Goal: Find specific page/section: Find specific page/section

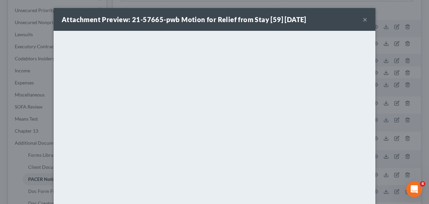
scroll to position [150, 0]
click at [365, 19] on button "×" at bounding box center [364, 19] width 5 height 8
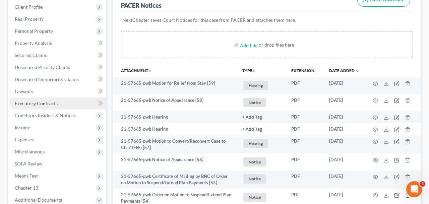
scroll to position [0, 0]
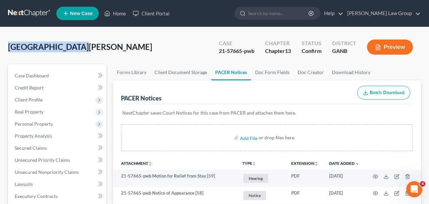
drag, startPoint x: 30, startPoint y: 50, endPoint x: 0, endPoint y: 50, distance: 30.5
copy span "[GEOGRAPHIC_DATA][PERSON_NAME]"
click at [121, 14] on link "Home" at bounding box center [115, 13] width 28 height 12
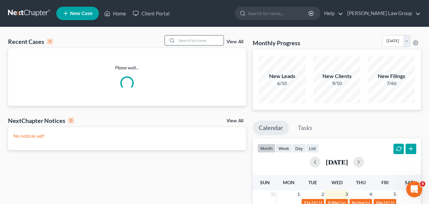
click at [206, 40] on input "search" at bounding box center [199, 40] width 47 height 10
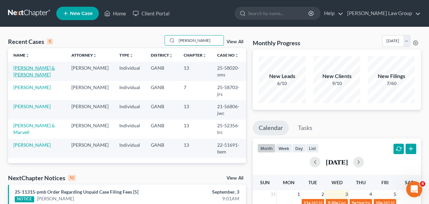
type input "[PERSON_NAME]"
click at [48, 69] on link "[PERSON_NAME] & [PERSON_NAME]" at bounding box center [34, 71] width 42 height 12
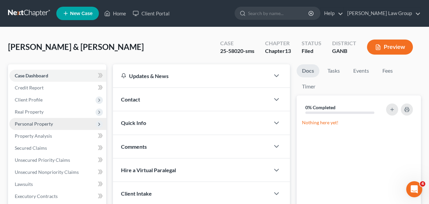
scroll to position [207, 0]
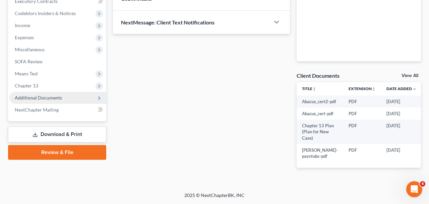
click at [60, 95] on span "Additional Documents" at bounding box center [38, 98] width 47 height 6
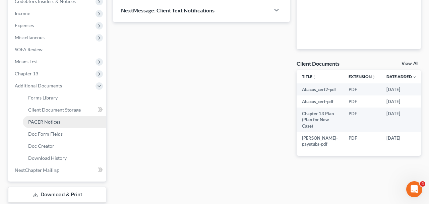
click at [59, 118] on link "PACER Notices" at bounding box center [64, 122] width 83 height 12
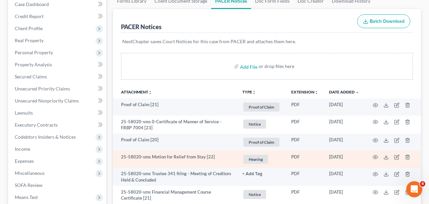
scroll to position [89, 0]
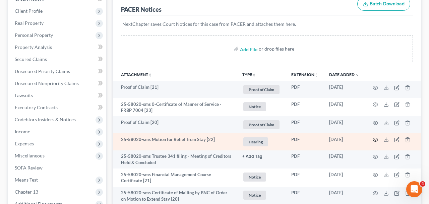
click at [373, 139] on icon "button" at bounding box center [374, 139] width 5 height 5
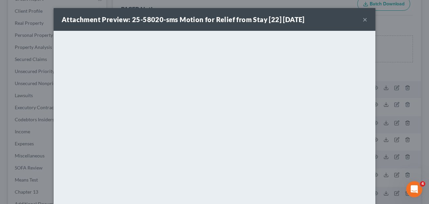
click at [365, 19] on button "×" at bounding box center [364, 19] width 5 height 8
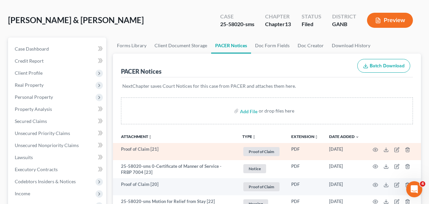
scroll to position [0, 0]
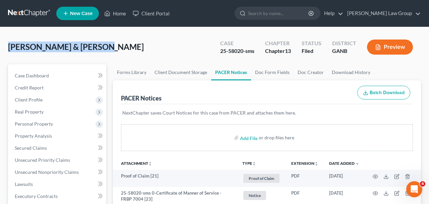
drag, startPoint x: 97, startPoint y: 48, endPoint x: 0, endPoint y: 47, distance: 97.8
copy span "[PERSON_NAME] & [PERSON_NAME]"
click at [121, 12] on link "Home" at bounding box center [115, 13] width 28 height 12
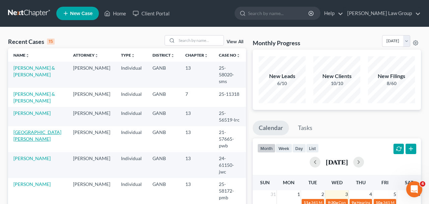
click at [45, 129] on link "[GEOGRAPHIC_DATA][PERSON_NAME]" at bounding box center [37, 135] width 48 height 12
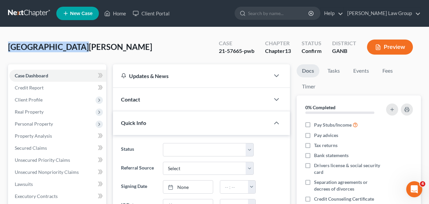
copy span "[GEOGRAPHIC_DATA][PERSON_NAME]"
click at [365, 68] on link "Events" at bounding box center [361, 70] width 26 height 13
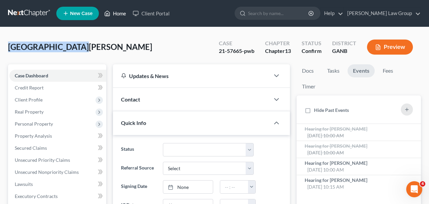
click at [108, 10] on icon at bounding box center [107, 13] width 6 height 8
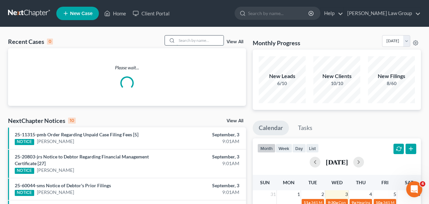
click at [198, 42] on input "search" at bounding box center [199, 40] width 47 height 10
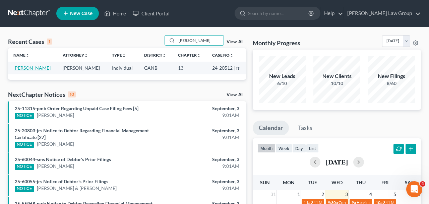
type input "[PERSON_NAME]"
click at [30, 67] on link "[PERSON_NAME]" at bounding box center [31, 68] width 37 height 6
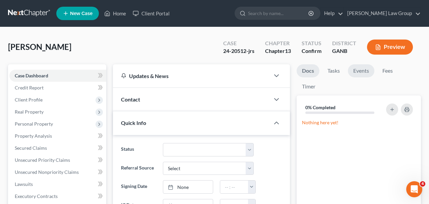
click at [351, 72] on link "Events" at bounding box center [361, 70] width 26 height 13
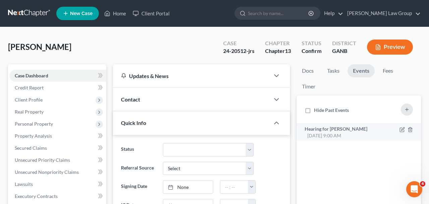
click at [330, 132] on div "Hearing for [PERSON_NAME] [DATE] 9:00 AM" at bounding box center [343, 132] width 79 height 13
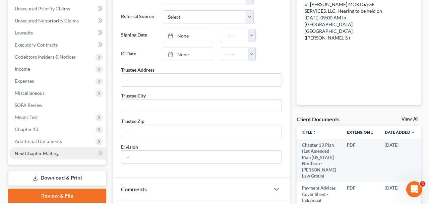
scroll to position [152, 0]
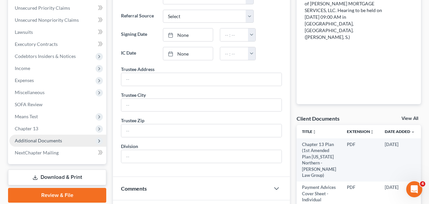
click at [57, 141] on span "Additional Documents" at bounding box center [38, 141] width 47 height 6
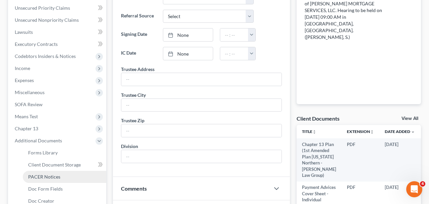
click at [52, 178] on span "PACER Notices" at bounding box center [44, 177] width 32 height 6
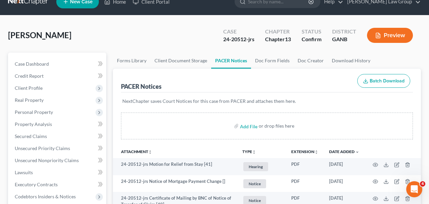
scroll to position [12, 0]
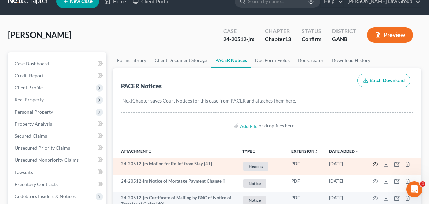
click at [375, 165] on circle "button" at bounding box center [374, 164] width 1 height 1
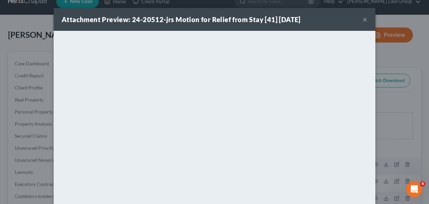
click at [364, 22] on button "×" at bounding box center [364, 19] width 5 height 8
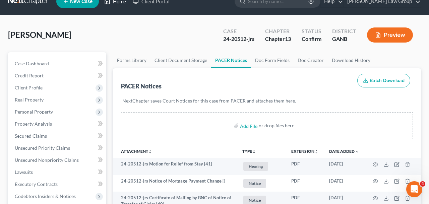
click at [116, 4] on link "Home" at bounding box center [115, 1] width 28 height 12
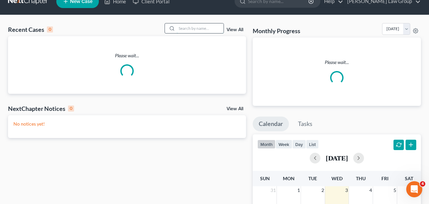
click at [193, 33] on input "search" at bounding box center [199, 28] width 47 height 10
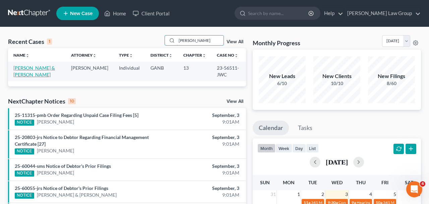
type input "[PERSON_NAME]"
click at [39, 68] on link "[PERSON_NAME] & [PERSON_NAME]" at bounding box center [34, 71] width 42 height 12
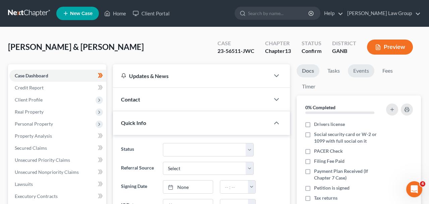
click at [356, 70] on link "Events" at bounding box center [361, 70] width 26 height 13
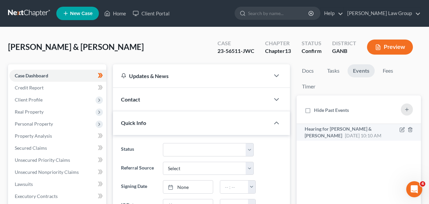
click at [319, 136] on div "Hearing for [PERSON_NAME] & [PERSON_NAME] [DATE] 10:10 AM" at bounding box center [343, 132] width 79 height 13
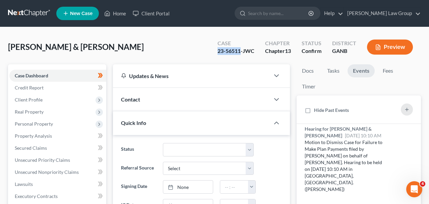
drag, startPoint x: 240, startPoint y: 51, endPoint x: 196, endPoint y: 51, distance: 43.9
click at [196, 51] on div "[PERSON_NAME] & [PERSON_NAME] Upgraded Case 23-56511-JWC Chapter Chapter 13 Sta…" at bounding box center [214, 49] width 413 height 29
copy div "23-56511"
click at [108, 15] on polyline at bounding box center [107, 14] width 2 height 3
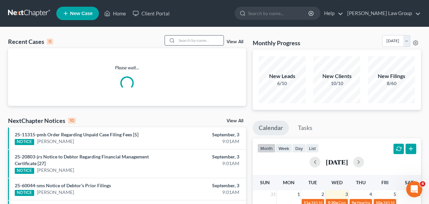
click at [199, 40] on input "search" at bounding box center [199, 40] width 47 height 10
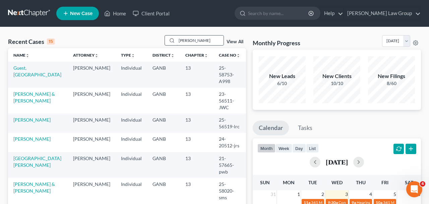
type input "[PERSON_NAME]"
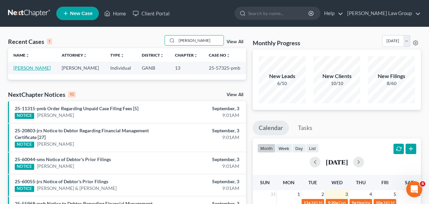
click at [35, 68] on link "[PERSON_NAME]" at bounding box center [31, 68] width 37 height 6
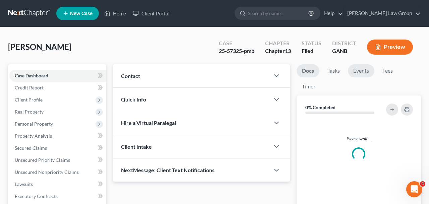
click at [358, 74] on link "Events" at bounding box center [361, 70] width 26 height 13
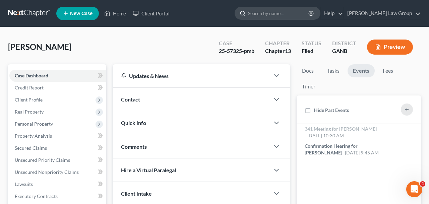
click at [294, 16] on input "search" at bounding box center [278, 13] width 61 height 12
click at [127, 14] on link "Home" at bounding box center [115, 13] width 28 height 12
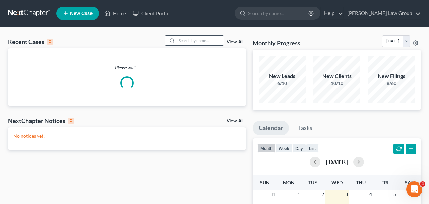
click at [190, 39] on input "search" at bounding box center [199, 40] width 47 height 10
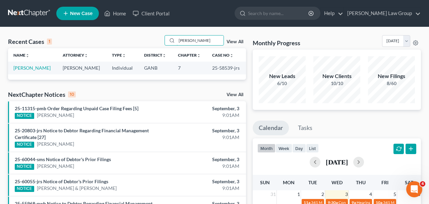
drag, startPoint x: 193, startPoint y: 44, endPoint x: 149, endPoint y: 42, distance: 44.2
click at [176, 42] on input "[PERSON_NAME]" at bounding box center [199, 40] width 47 height 10
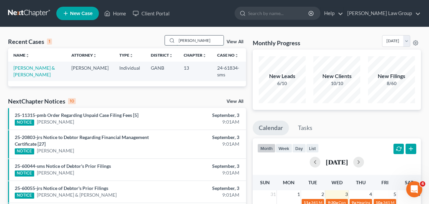
click at [189, 43] on input "[PERSON_NAME]" at bounding box center [199, 40] width 47 height 10
drag, startPoint x: 199, startPoint y: 42, endPoint x: 126, endPoint y: 41, distance: 73.3
click at [176, 41] on input "[PERSON_NAME]" at bounding box center [199, 40] width 47 height 10
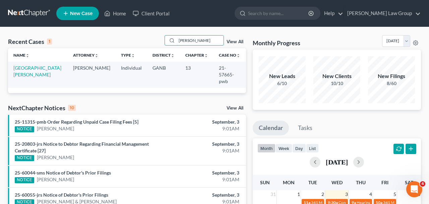
type input "[PERSON_NAME]"
click at [46, 65] on td "[GEOGRAPHIC_DATA][PERSON_NAME]" at bounding box center [38, 75] width 60 height 26
click at [46, 69] on link "[GEOGRAPHIC_DATA][PERSON_NAME]" at bounding box center [37, 71] width 48 height 12
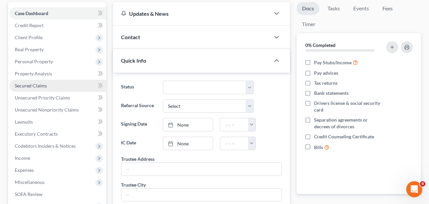
scroll to position [139, 0]
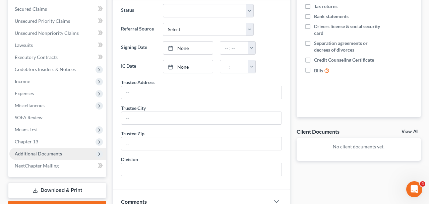
click at [66, 153] on span "Additional Documents" at bounding box center [57, 154] width 97 height 12
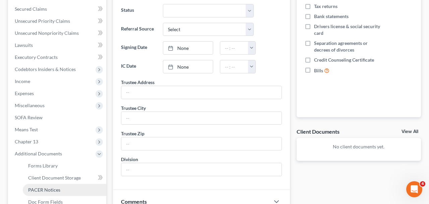
click at [69, 189] on link "PACER Notices" at bounding box center [64, 190] width 83 height 12
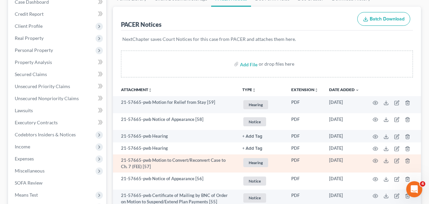
scroll to position [76, 0]
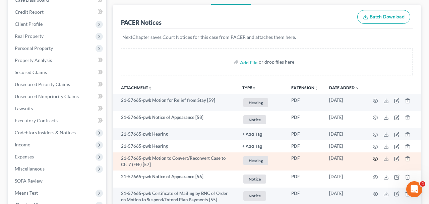
click at [377, 157] on icon "button" at bounding box center [374, 158] width 5 height 5
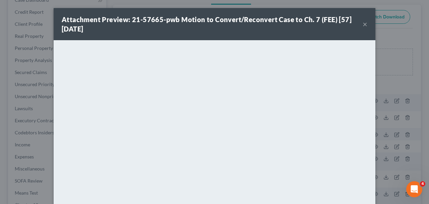
click at [366, 25] on button "×" at bounding box center [364, 24] width 5 height 8
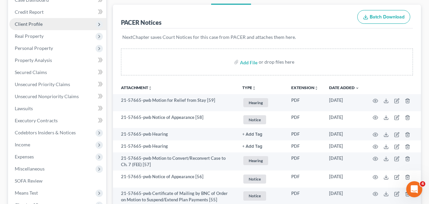
scroll to position [0, 0]
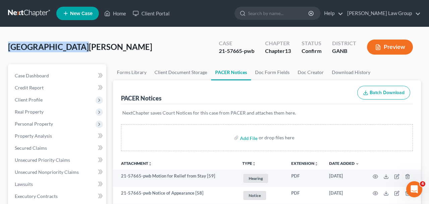
drag, startPoint x: 77, startPoint y: 47, endPoint x: 0, endPoint y: 47, distance: 77.7
copy span "[GEOGRAPHIC_DATA][PERSON_NAME]"
click at [68, 78] on link "Case Dashboard" at bounding box center [57, 76] width 97 height 12
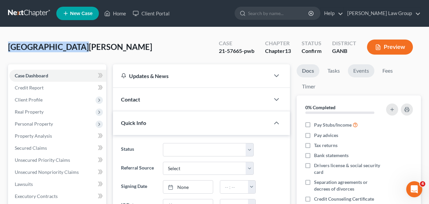
click at [370, 71] on link "Events" at bounding box center [361, 70] width 26 height 13
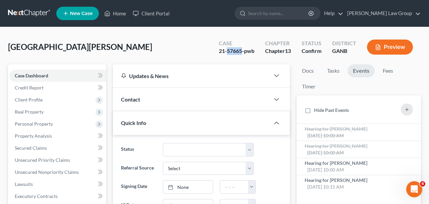
drag, startPoint x: 242, startPoint y: 51, endPoint x: 227, endPoint y: 52, distance: 14.8
click at [227, 52] on div "21-57665-pwb" at bounding box center [236, 51] width 35 height 8
copy div "57665"
click at [124, 15] on link "Home" at bounding box center [115, 13] width 28 height 12
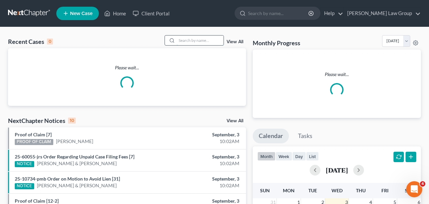
click at [206, 41] on input "search" at bounding box center [199, 40] width 47 height 10
